Goal: Transaction & Acquisition: Purchase product/service

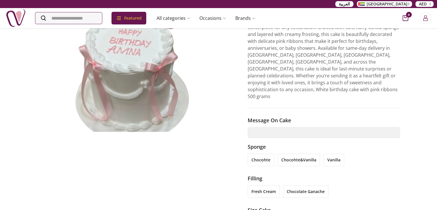
drag, startPoint x: 298, startPoint y: 110, endPoint x: 294, endPoint y: 117, distance: 8.5
click at [294, 117] on div "Message on cake" at bounding box center [324, 127] width 153 height 22
click at [294, 127] on input "text" at bounding box center [324, 132] width 153 height 11
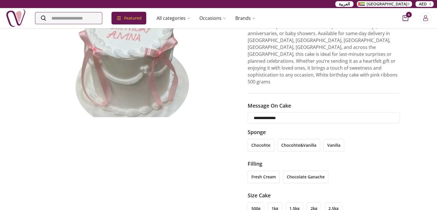
scroll to position [79, 0]
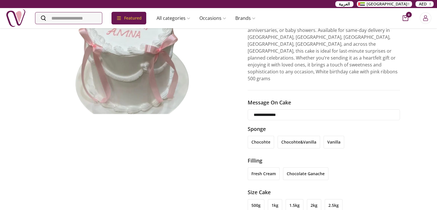
type input "**********"
click at [291, 136] on li "chocohte&vanilla" at bounding box center [299, 142] width 43 height 13
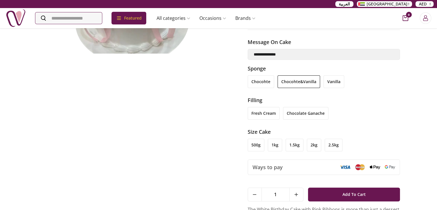
scroll to position [139, 0]
click at [291, 107] on li "chocolate ganache" at bounding box center [305, 113] width 45 height 13
click at [254, 139] on li "500g" at bounding box center [256, 145] width 17 height 13
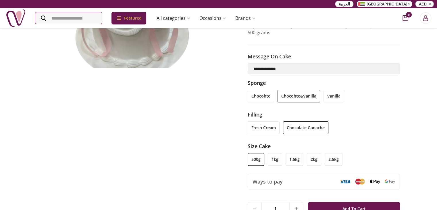
scroll to position [127, 0]
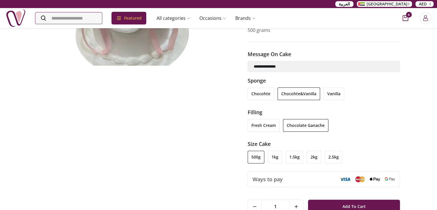
click at [276, 151] on li "1kg" at bounding box center [275, 157] width 14 height 13
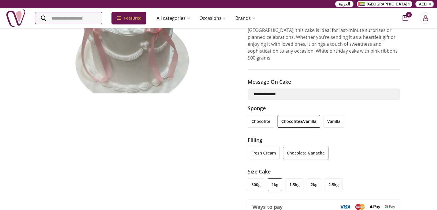
scroll to position [100, 0]
click at [259, 178] on li "500g" at bounding box center [256, 184] width 17 height 13
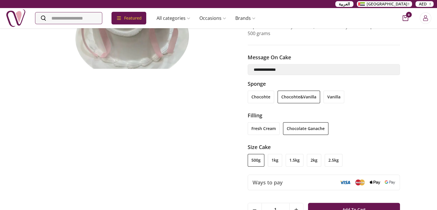
scroll to position [126, 0]
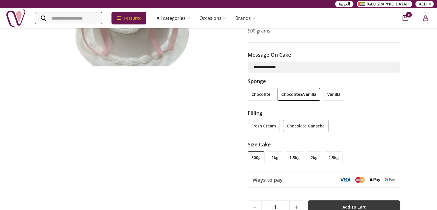
click at [354, 202] on span "Add To Cart" at bounding box center [354, 207] width 23 height 10
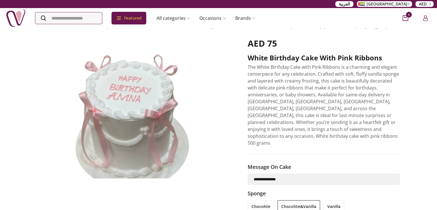
scroll to position [0, 0]
